Goal: Navigation & Orientation: Go to known website

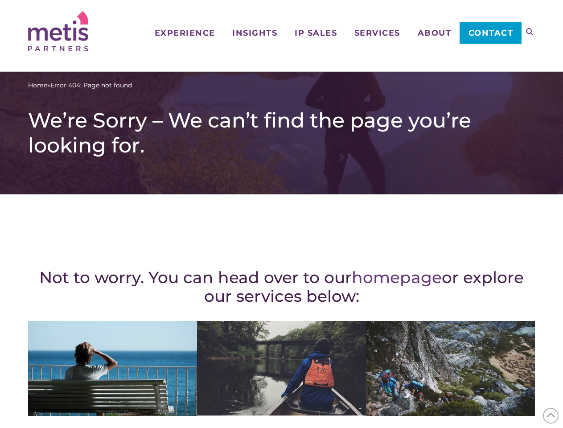
click at [281, 214] on div "Not to worry. You can head over to our homepage or explore our services below: …" at bounding box center [281, 389] width 507 height 355
click at [530, 32] on icon at bounding box center [529, 31] width 7 height 7
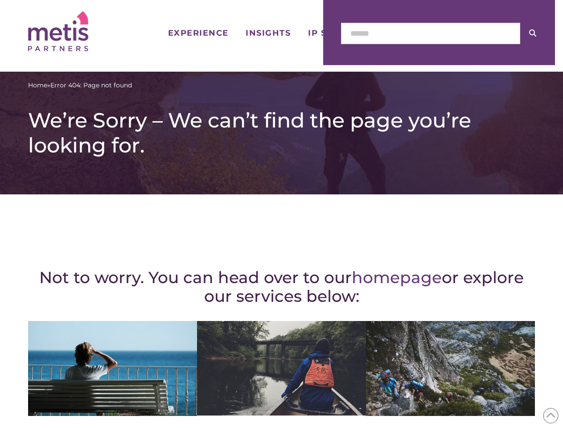
click at [551, 416] on icon at bounding box center [551, 416] width 10 height 14
